Goal: Navigation & Orientation: Find specific page/section

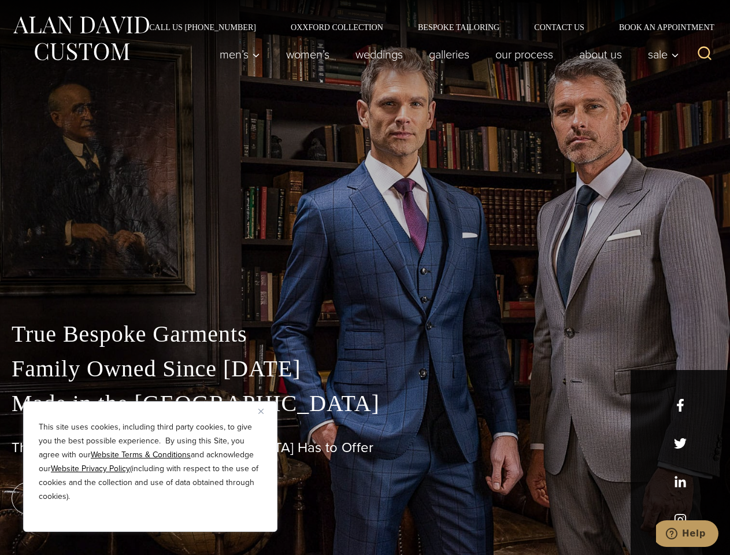
click at [365, 277] on div "True Bespoke Garments Family Owned Since [DATE] Made in [GEOGRAPHIC_DATA] The B…" at bounding box center [365, 407] width 730 height 296
click at [265, 411] on button "Close" at bounding box center [265, 411] width 14 height 14
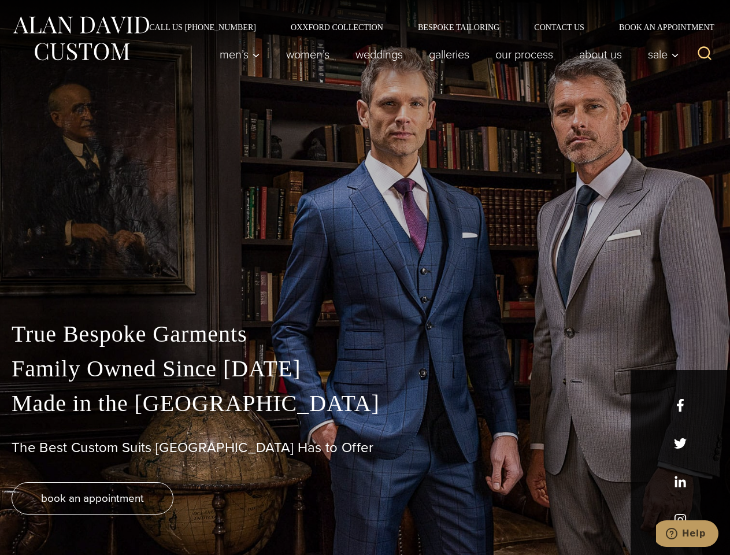
click at [150, 516] on div "True Bespoke Garments Family Owned Since [DATE] Made in [GEOGRAPHIC_DATA] The B…" at bounding box center [365, 436] width 730 height 238
click at [705, 54] on icon "Search" at bounding box center [704, 53] width 17 height 17
click at [677, 533] on icon "Help" at bounding box center [672, 534] width 12 height 12
